Goal: Task Accomplishment & Management: Complete application form

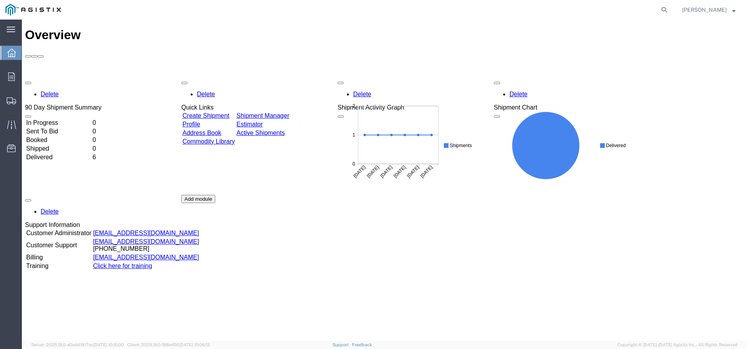
drag, startPoint x: 437, startPoint y: 289, endPoint x: 431, endPoint y: 277, distance: 13.3
click at [437, 289] on div "Delete 90 Day Shipment Summary In Progress 0 Sent To Bid 0 Booked 0 Shipped 0 D…" at bounding box center [384, 194] width 719 height 235
click at [229, 112] on link "Create Shipment" at bounding box center [206, 115] width 47 height 7
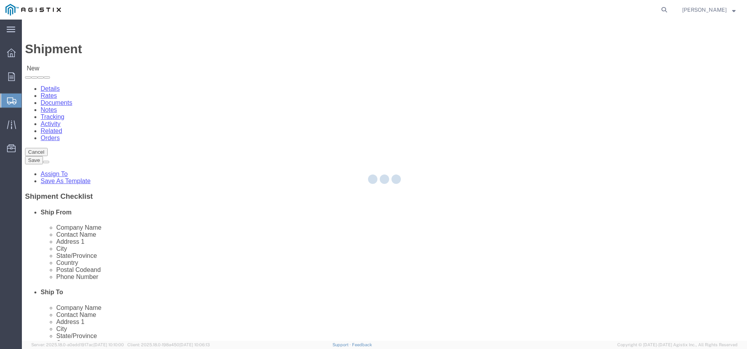
select select
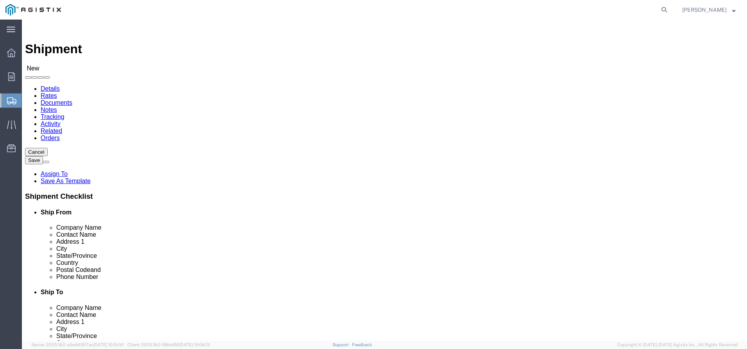
click select "Select Noslen Inc PG&E"
select select "9596"
click select "Select Noslen Inc PG&E"
select select "PURCHORD"
select select
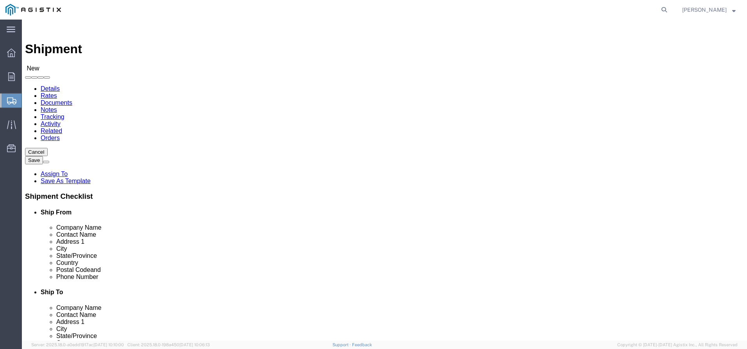
select select
click select "Select All Others [GEOGRAPHIC_DATA] [GEOGRAPHIC_DATA] [GEOGRAPHIC_DATA] [GEOGRA…"
select select "23082"
click select "Select All Others [GEOGRAPHIC_DATA] [GEOGRAPHIC_DATA] [GEOGRAPHIC_DATA] [GEOGRA…"
click input "text"
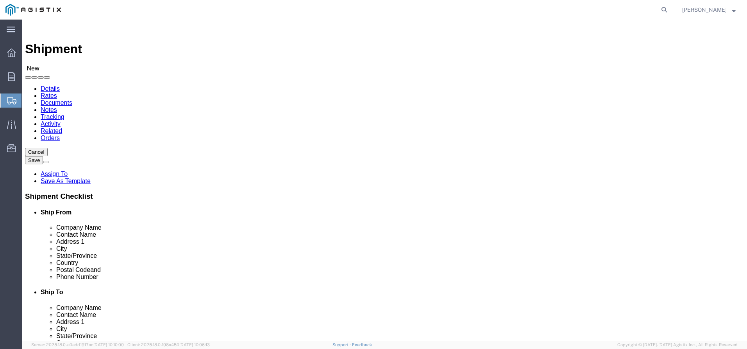
type input "g"
type input "n"
type input "g"
type input "n"
type input "d"
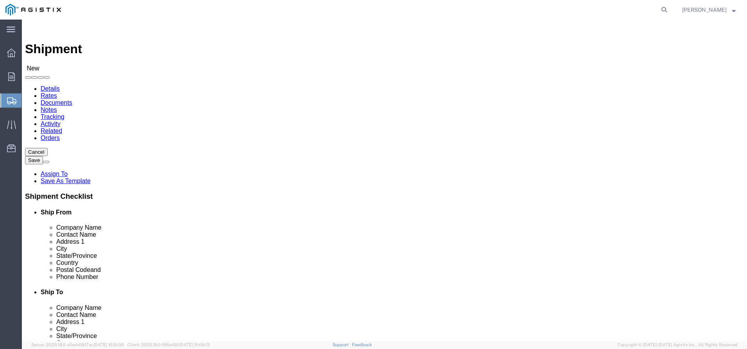
select select "MYPROFILE"
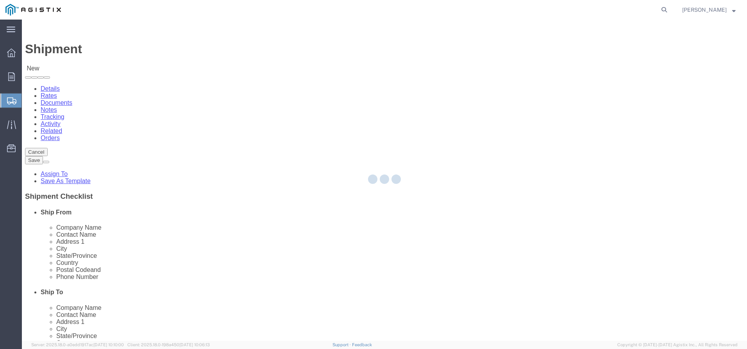
type input "Noslen Inc"
type input "[PERSON_NAME]"
type input "[STREET_ADDRESS]"
type input "[GEOGRAPHIC_DATA]"
type input "80229"
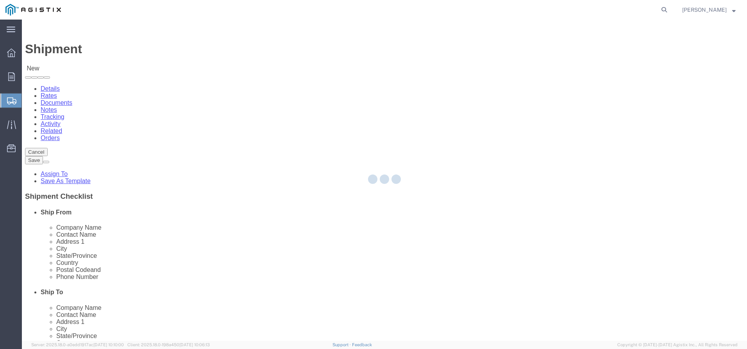
type input "[PHONE_NUMBER]"
type input "[EMAIL_ADDRESS][DOMAIN_NAME]"
checkbox input "true"
select select "CO"
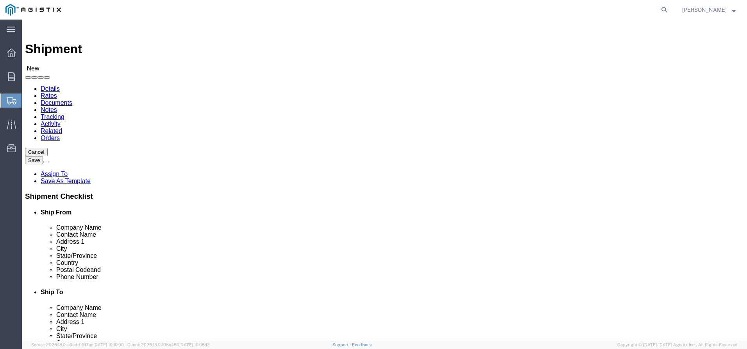
click input "text"
type input "PG&E"
click div "Location My Profile Location (OBSOLETE) [PERSON_NAME] SC - GC TRAILER (OBSOLETE…"
click input "text"
type input "[PERSON_NAME]"
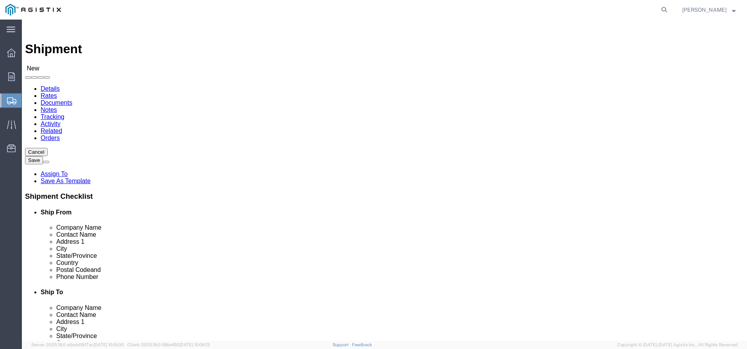
click input "text"
type input "[STREET_ADDRESS]"
select select
click input "text"
type input "[GEOGRAPHIC_DATA]"
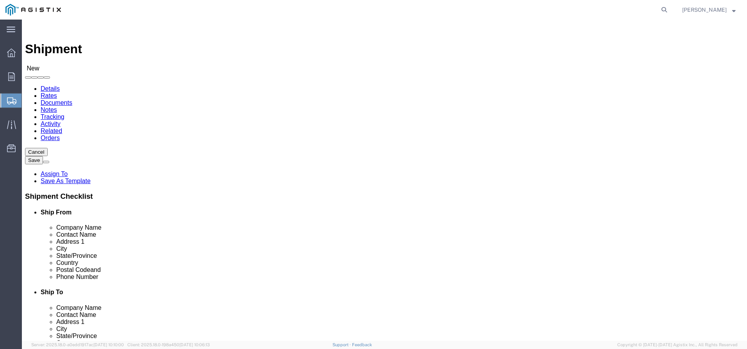
click label "State/Province"
select select
select select "CA"
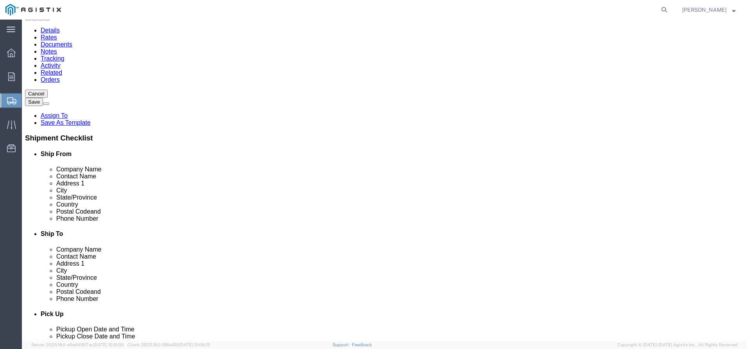
scroll to position [78, 0]
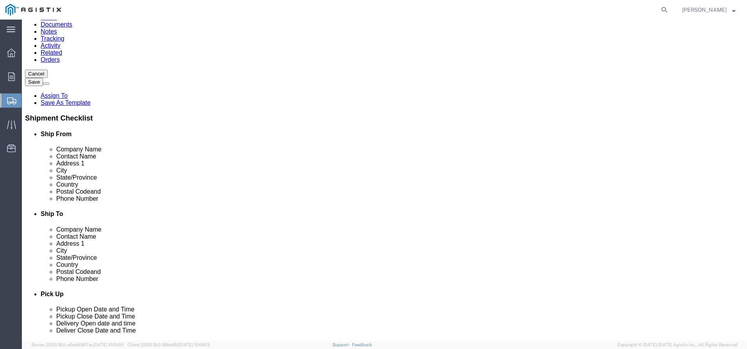
click input "Postal Code"
type input "93725"
select select
click input "text"
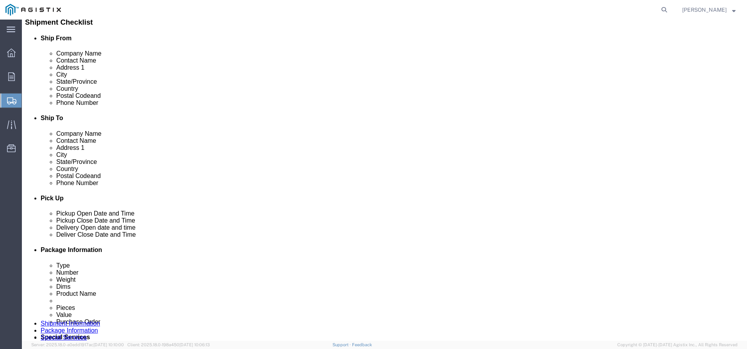
scroll to position [195, 0]
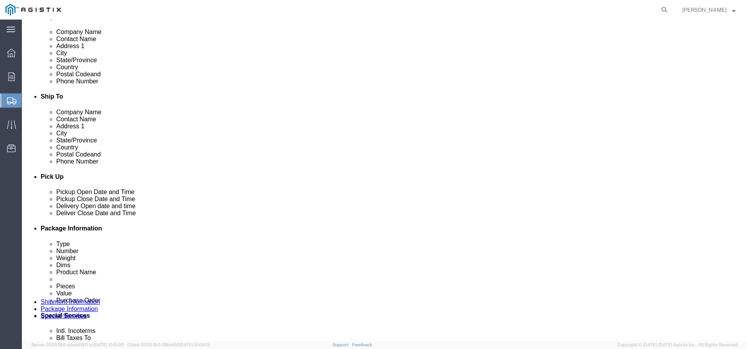
type input "[PHONE_NUMBER]"
click div "[DATE] 11:00 AM"
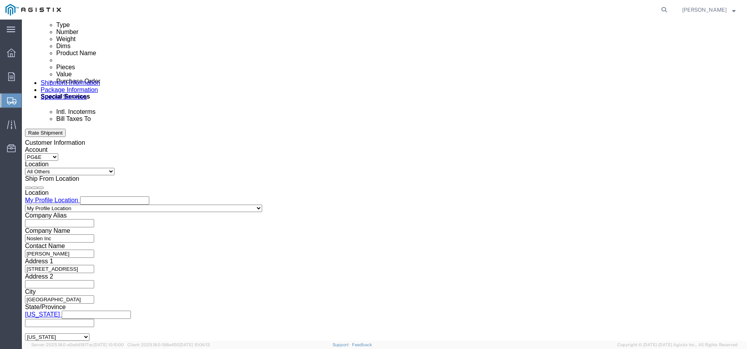
click button "Apply"
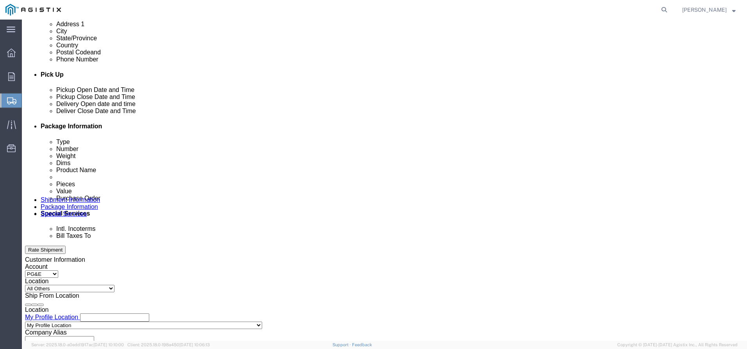
scroll to position [297, 0]
click div "[DATE] 12:00 PM"
type input "2:00 PM"
click button "Apply"
click div
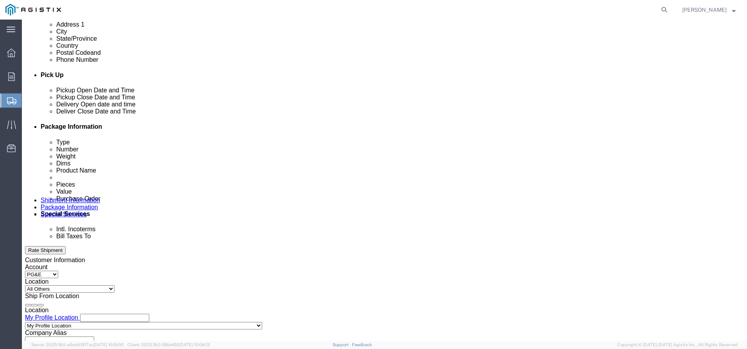
click div
click button "Apply"
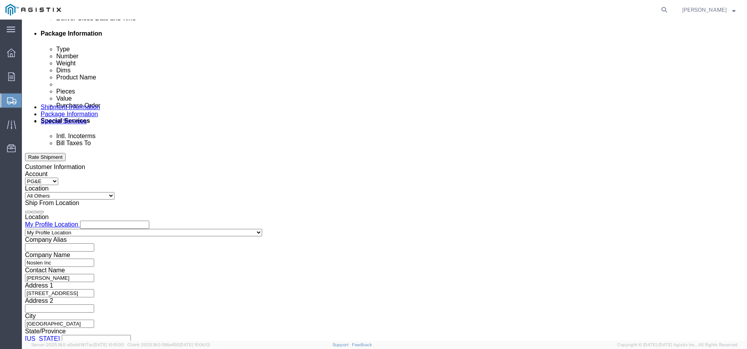
scroll to position [414, 0]
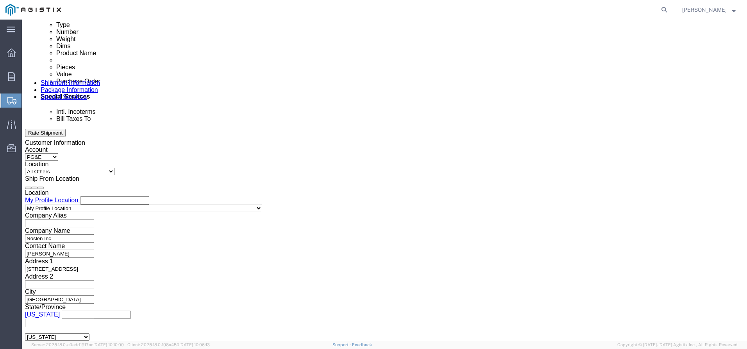
click input "text"
type input "3501415304"
click select "Select Account Type Activity ID Airline Appointment Number ASN Batch Request # …"
select select "PURCHORD"
click select "Select Account Type Activity ID Airline Appointment Number ASN Batch Request # …"
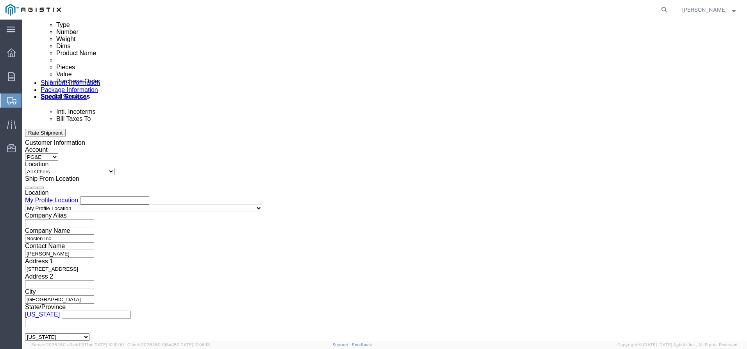
click input "text"
type input "1737"
click select "Select Account Type Activity ID Airline Appointment Number ASN Batch Request # …"
select select "ORDERNUM"
click select "Select Account Type Activity ID Airline Appointment Number ASN Batch Request # …"
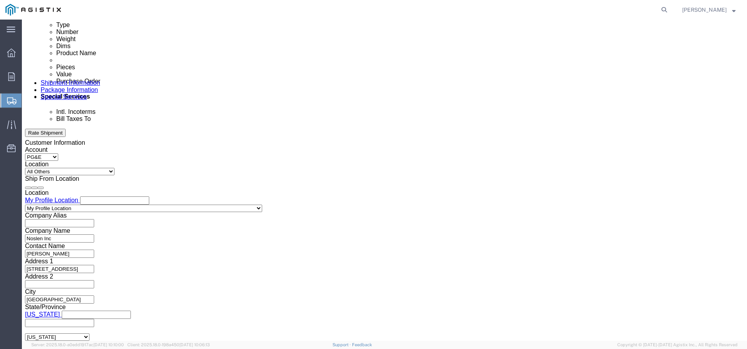
click input "text"
type input "1"
type input "4430"
click button "Continue"
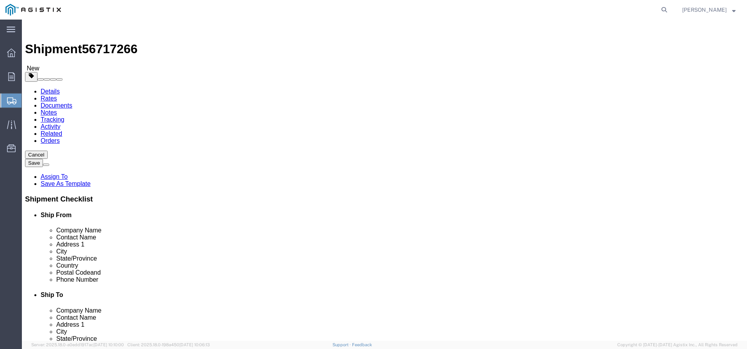
click select "Select Bulk Bundle(s) Cardboard Box(es) Carton(s) Crate(s) Drum(s) (Fiberboard)…"
select select "PSNS"
click select "Select Bulk Bundle(s) Cardboard Box(es) Carton(s) Crate(s) Drum(s) (Fiberboard)…"
click input "text"
type input "48"
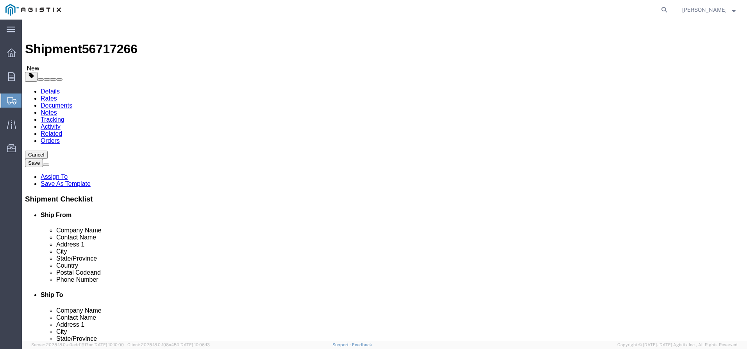
type input "42"
type input "24"
drag, startPoint x: 120, startPoint y: 197, endPoint x: -23, endPoint y: 198, distance: 143.5
click html "Shipment 56717266 New Details Rates Documents Notes Tracking Activity Related O…"
type input "798"
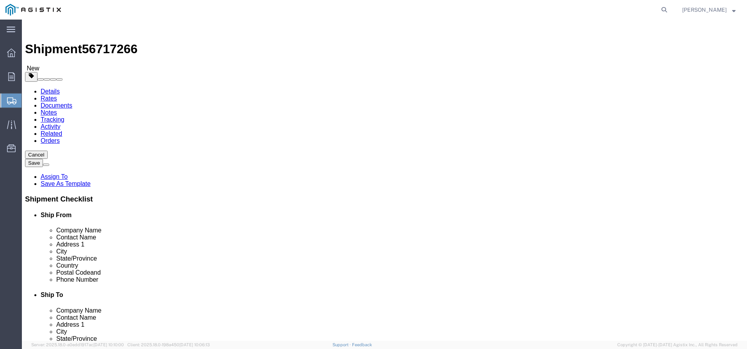
click span
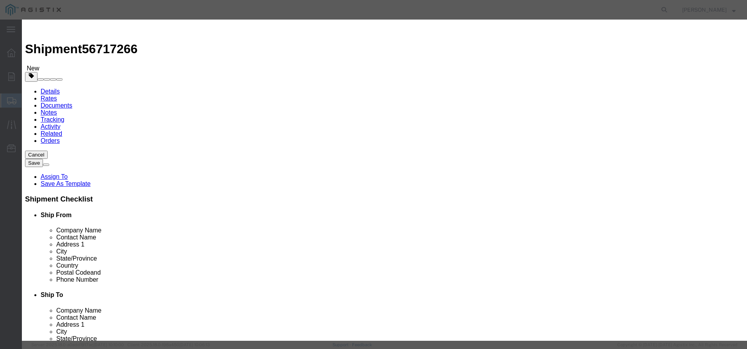
click input "text"
type input "LARGE NHZ 1.816"
drag, startPoint x: 245, startPoint y: 76, endPoint x: 160, endPoint y: 81, distance: 84.6
click div "Product Name LARGE NHZ 1.816 Pieces 0 Select Bag Barrels 100Board Feet Bottle B…"
type input "7"
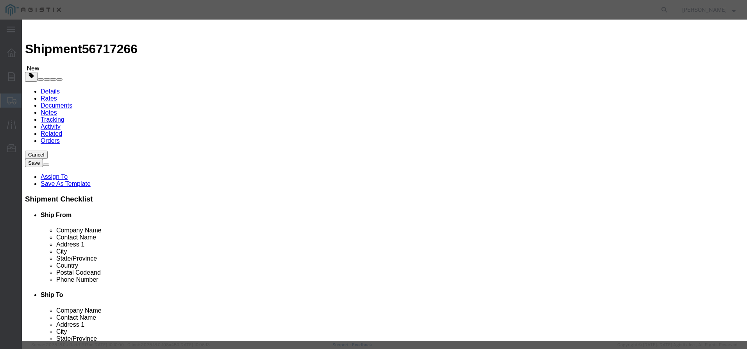
click input "text"
type input "5395.46"
click select "Select 50 55 60 65 70 85 92.5 100 125 175 250 300 400"
select select "60"
click select "Select 50 55 60 65 70 85 92.5 100 125 175 250 300 400"
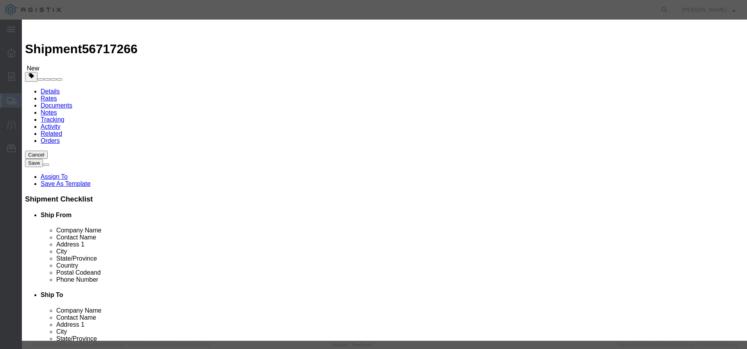
click textarea
type textarea "MACHINED LARGE ZINC CASTINGS"
click button "Save & Close"
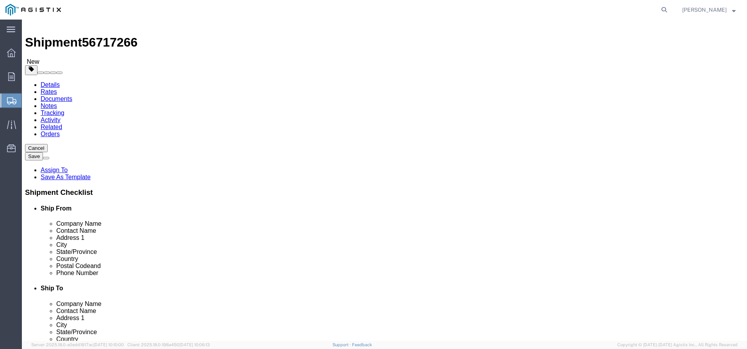
scroll to position [9, 0]
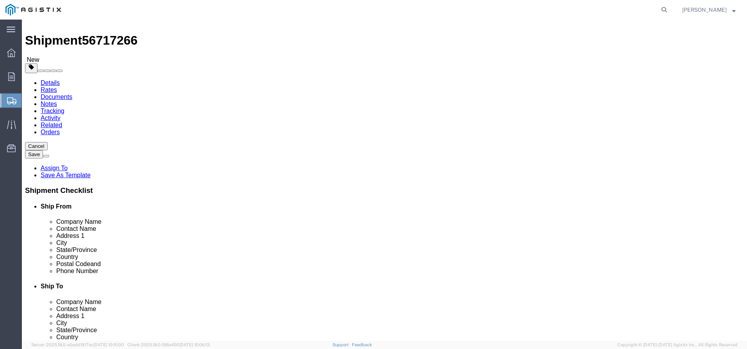
click button "Rate Shipment"
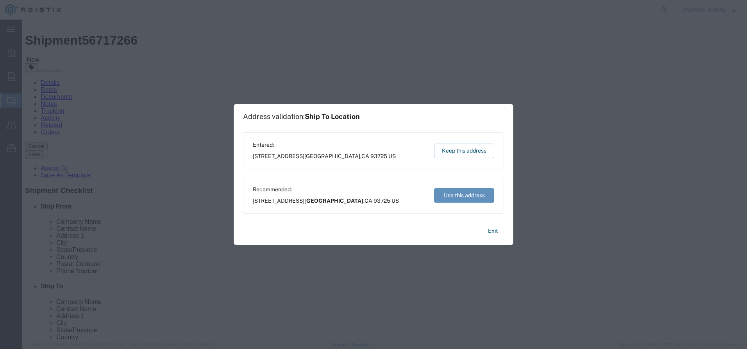
click at [469, 196] on button "Use this address" at bounding box center [464, 195] width 60 height 14
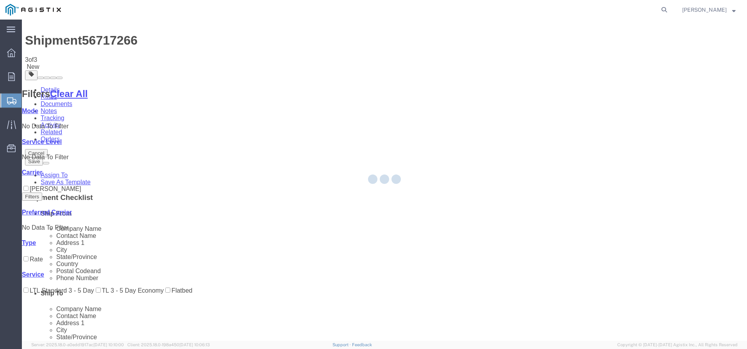
scroll to position [0, 0]
